Goal: Navigation & Orientation: Find specific page/section

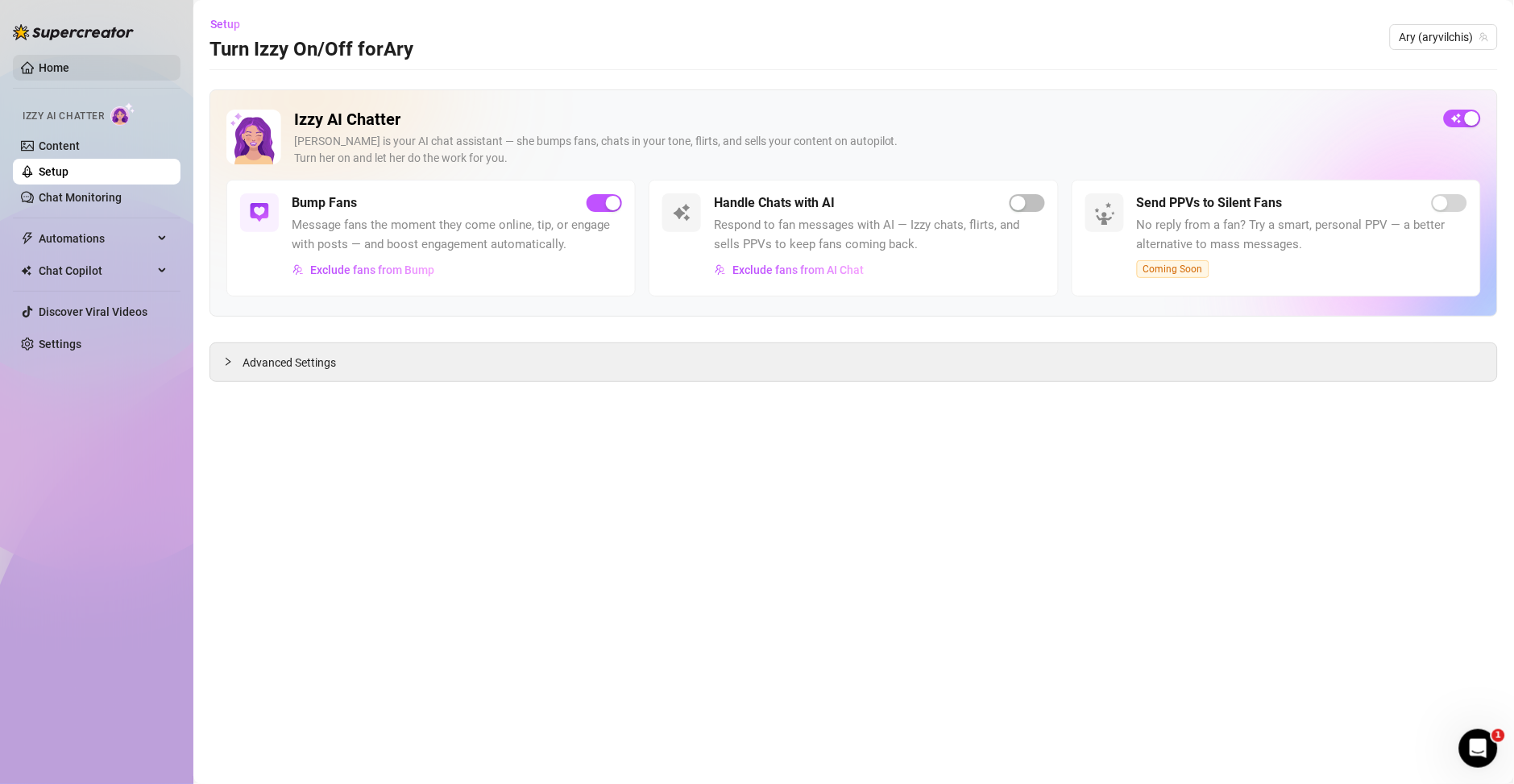
click at [45, 64] on link "Home" at bounding box center [54, 68] width 31 height 13
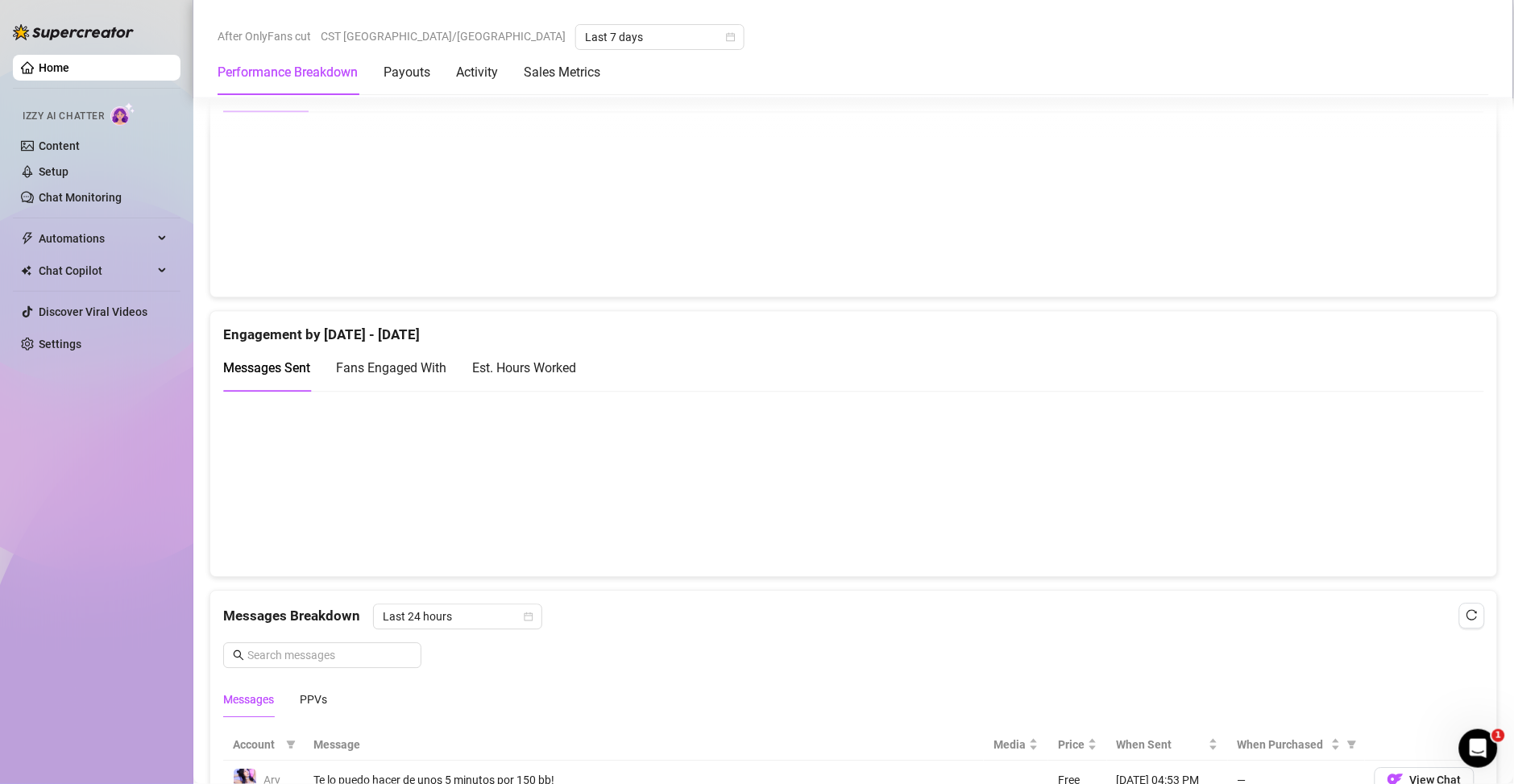
scroll to position [928, 0]
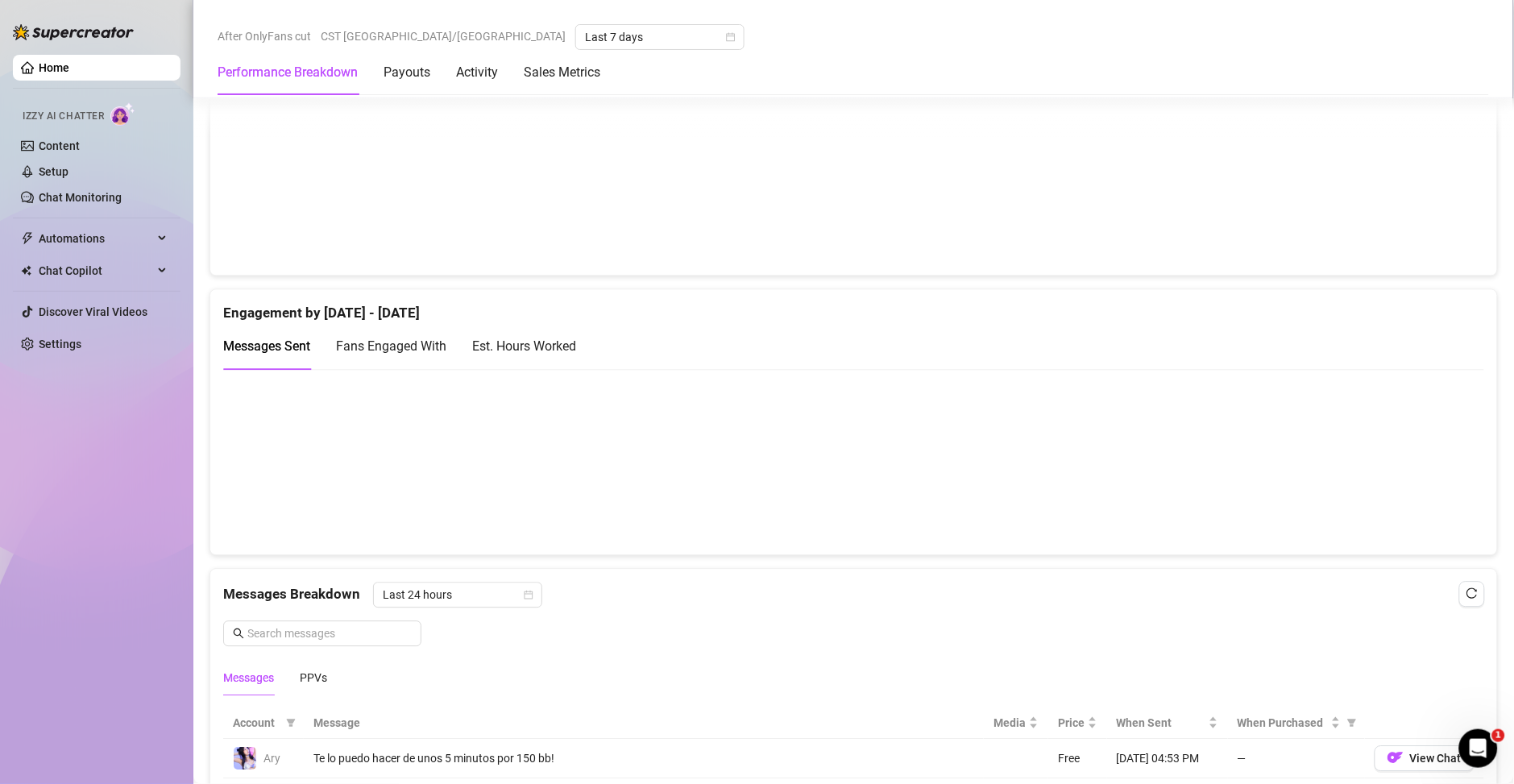
drag, startPoint x: 543, startPoint y: 339, endPoint x: 633, endPoint y: 375, distance: 96.9
click at [540, 338] on div "Est. Hours Worked" at bounding box center [524, 346] width 104 height 20
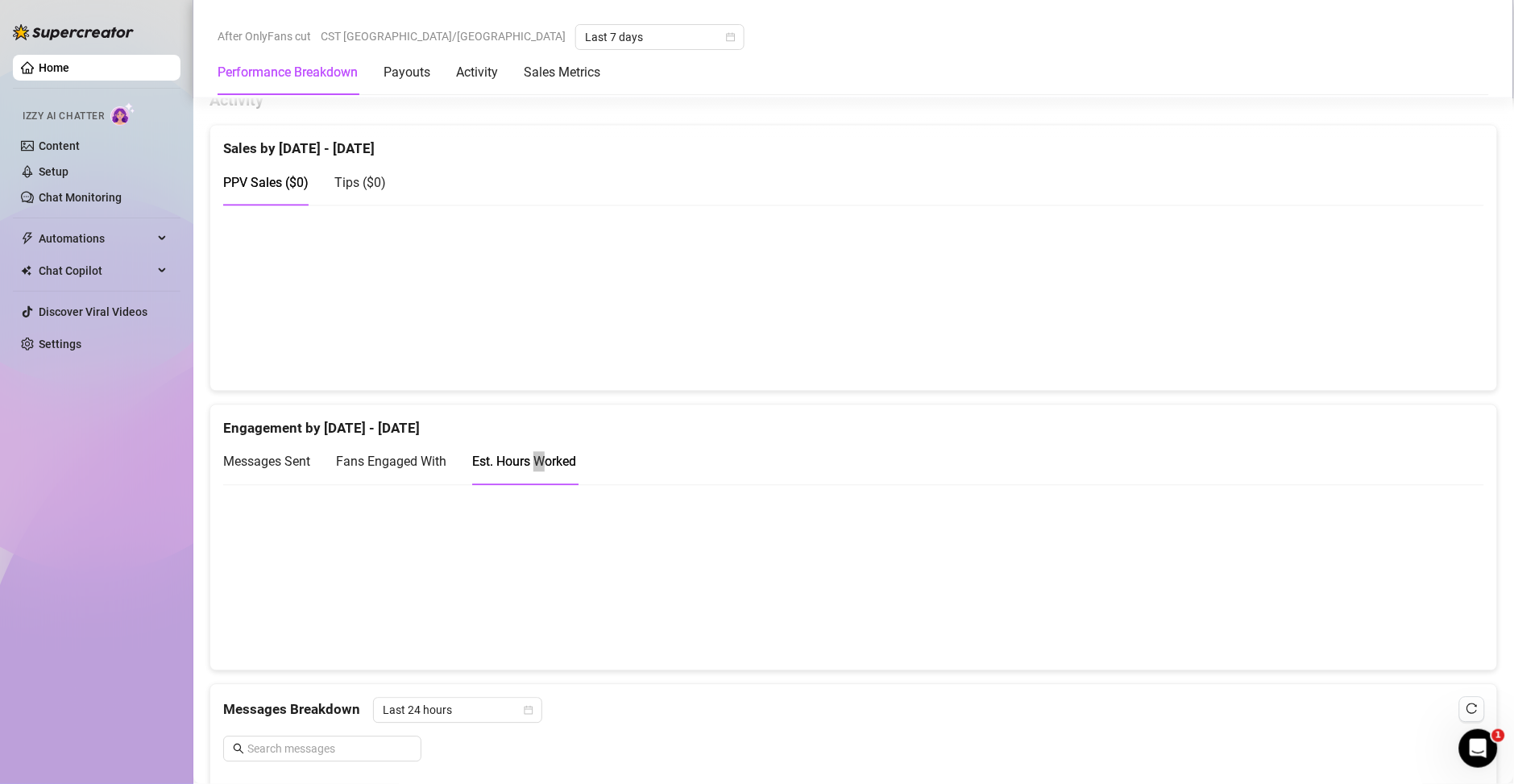
scroll to position [348, 0]
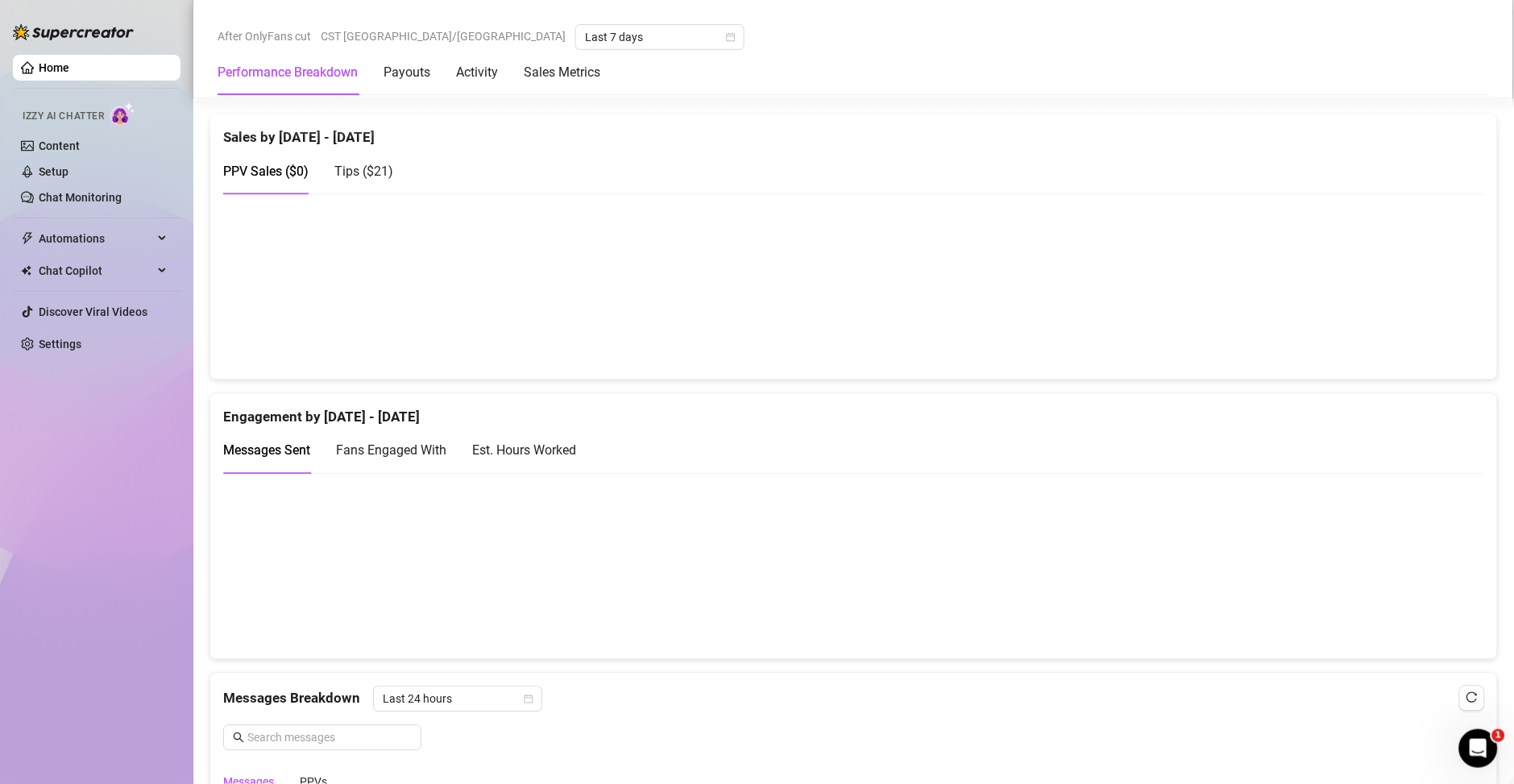
click at [535, 442] on div "Est. Hours Worked" at bounding box center [524, 451] width 104 height 20
